Goal: Task Accomplishment & Management: Manage account settings

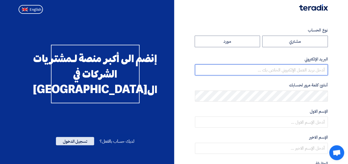
type input "[EMAIL_ADDRESS][PERSON_NAME][DOMAIN_NAME]"
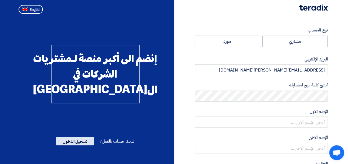
click at [73, 146] on span "تسجيل الدخول" at bounding box center [75, 141] width 38 height 8
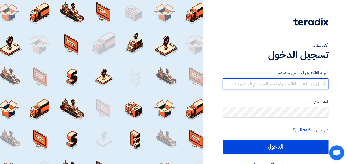
type input "[EMAIL_ADDRESS][PERSON_NAME][DOMAIN_NAME]"
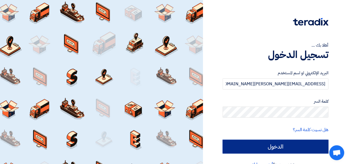
click at [233, 146] on input "الدخول" at bounding box center [276, 147] width 106 height 14
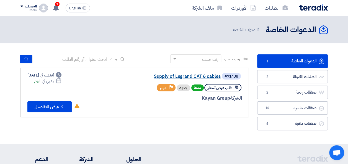
click at [186, 76] on link "Supply of Legrand CAT 6 cables" at bounding box center [165, 76] width 111 height 5
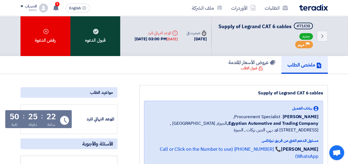
click at [95, 39] on div "قبول الدعوه" at bounding box center [95, 36] width 50 height 40
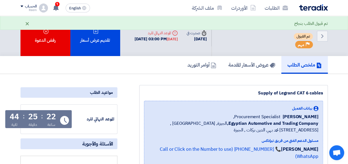
click at [27, 23] on div "×" at bounding box center [27, 23] width 5 height 7
